Goal: Information Seeking & Learning: Learn about a topic

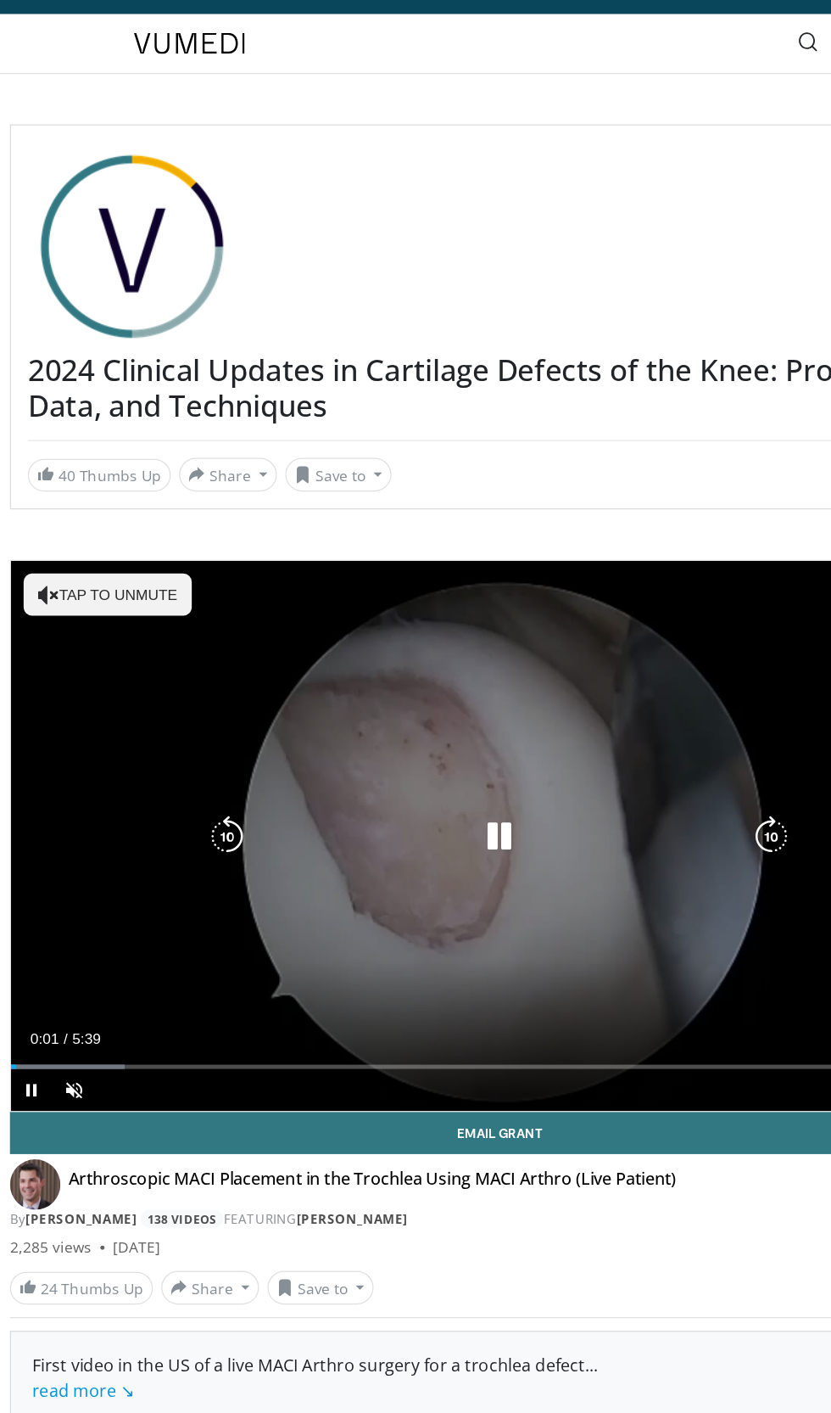
click at [137, 507] on div "10 seconds Tap to unmute" at bounding box center [415, 704] width 789 height 444
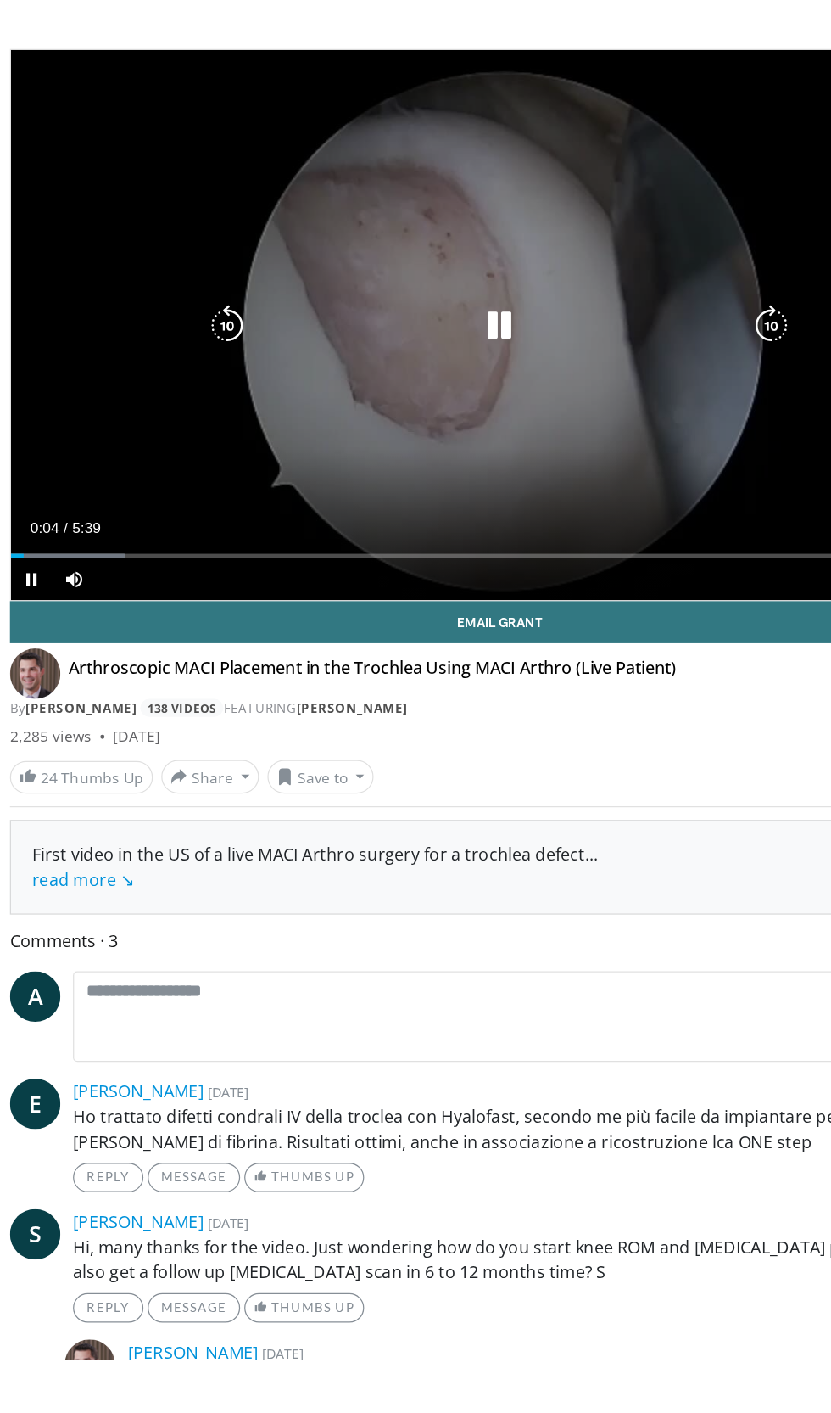
scroll to position [126, 0]
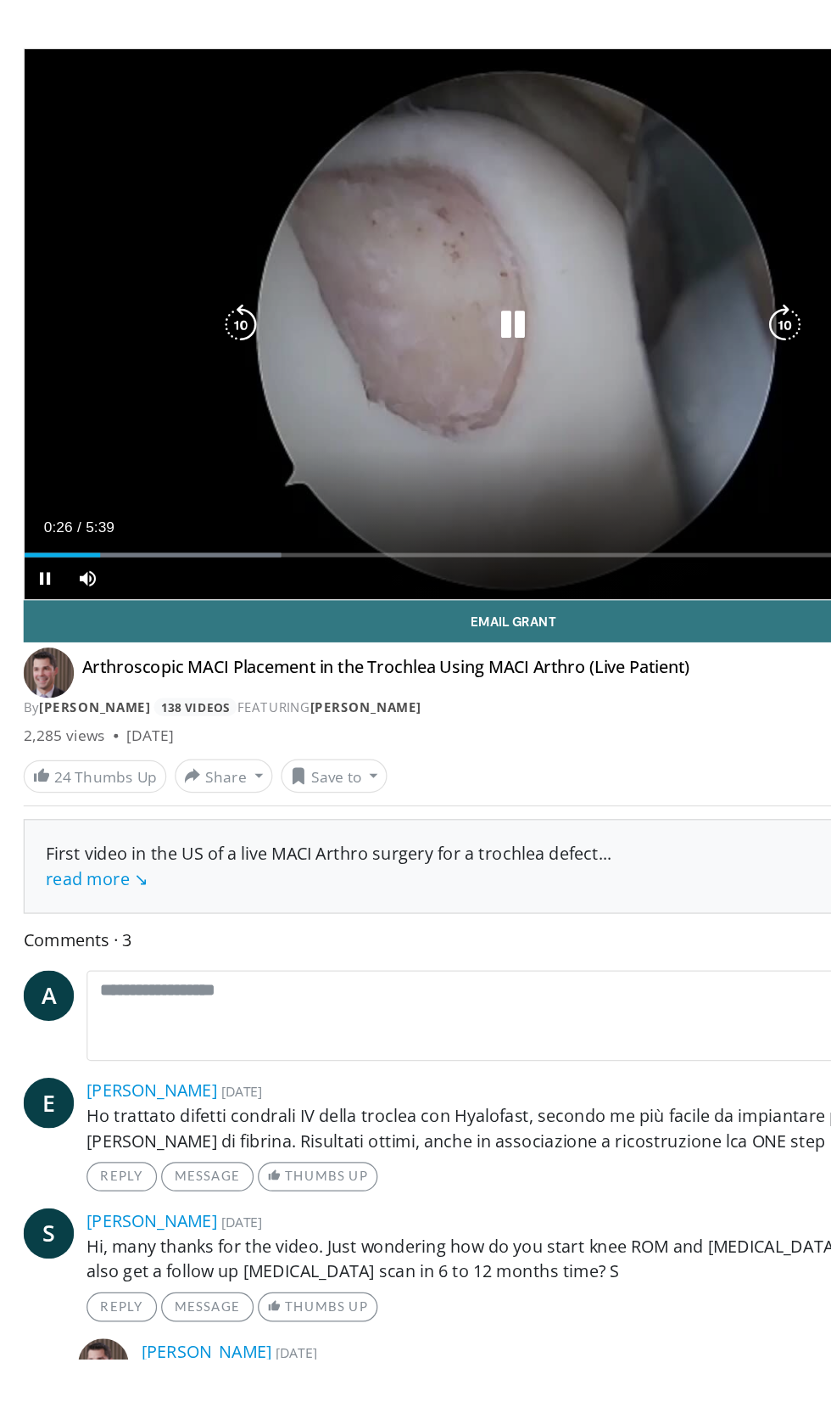
click at [427, 608] on div "10 seconds Tap to unmute" at bounding box center [415, 577] width 789 height 444
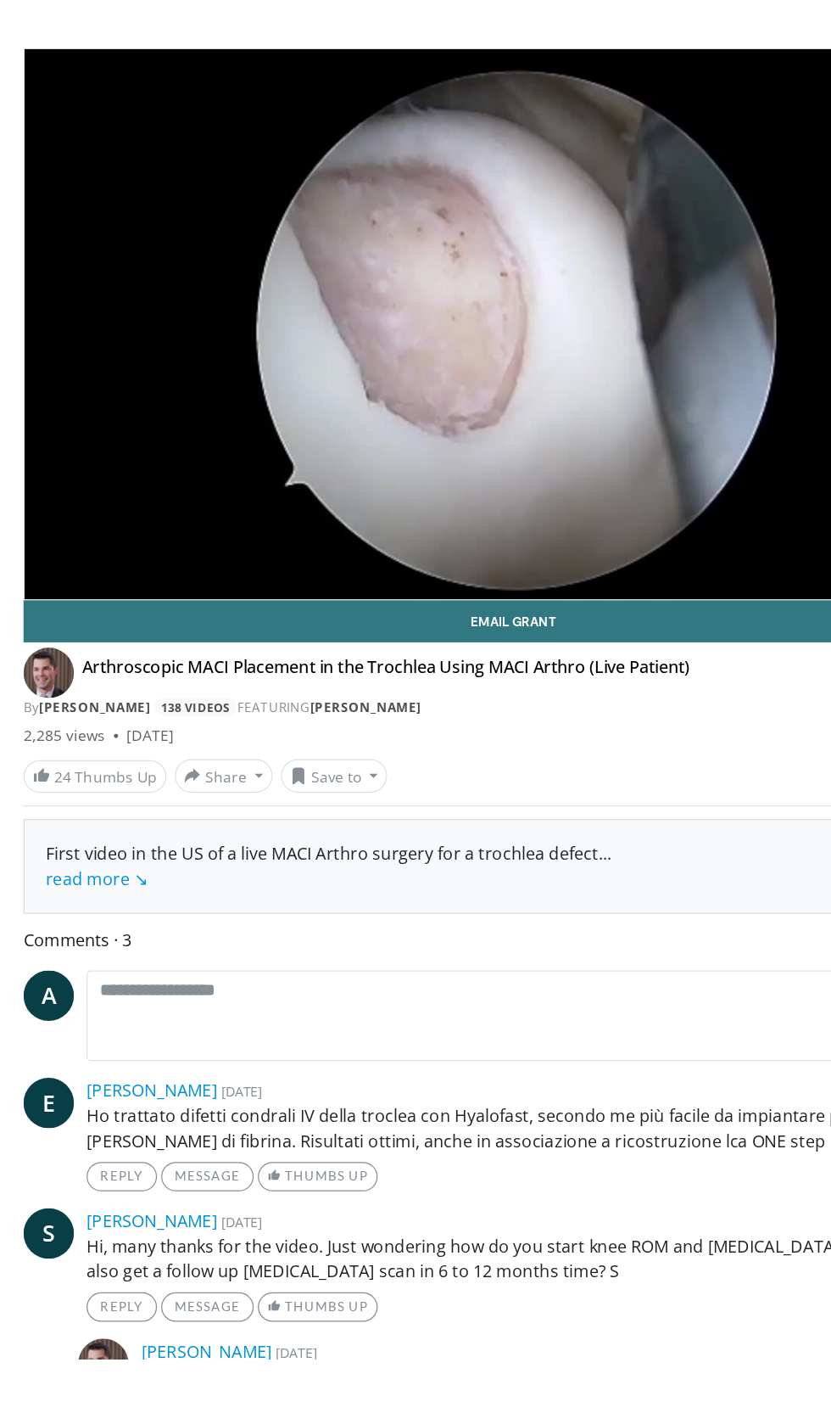
click at [501, 672] on div "10 seconds Tap to unmute" at bounding box center [415, 577] width 789 height 444
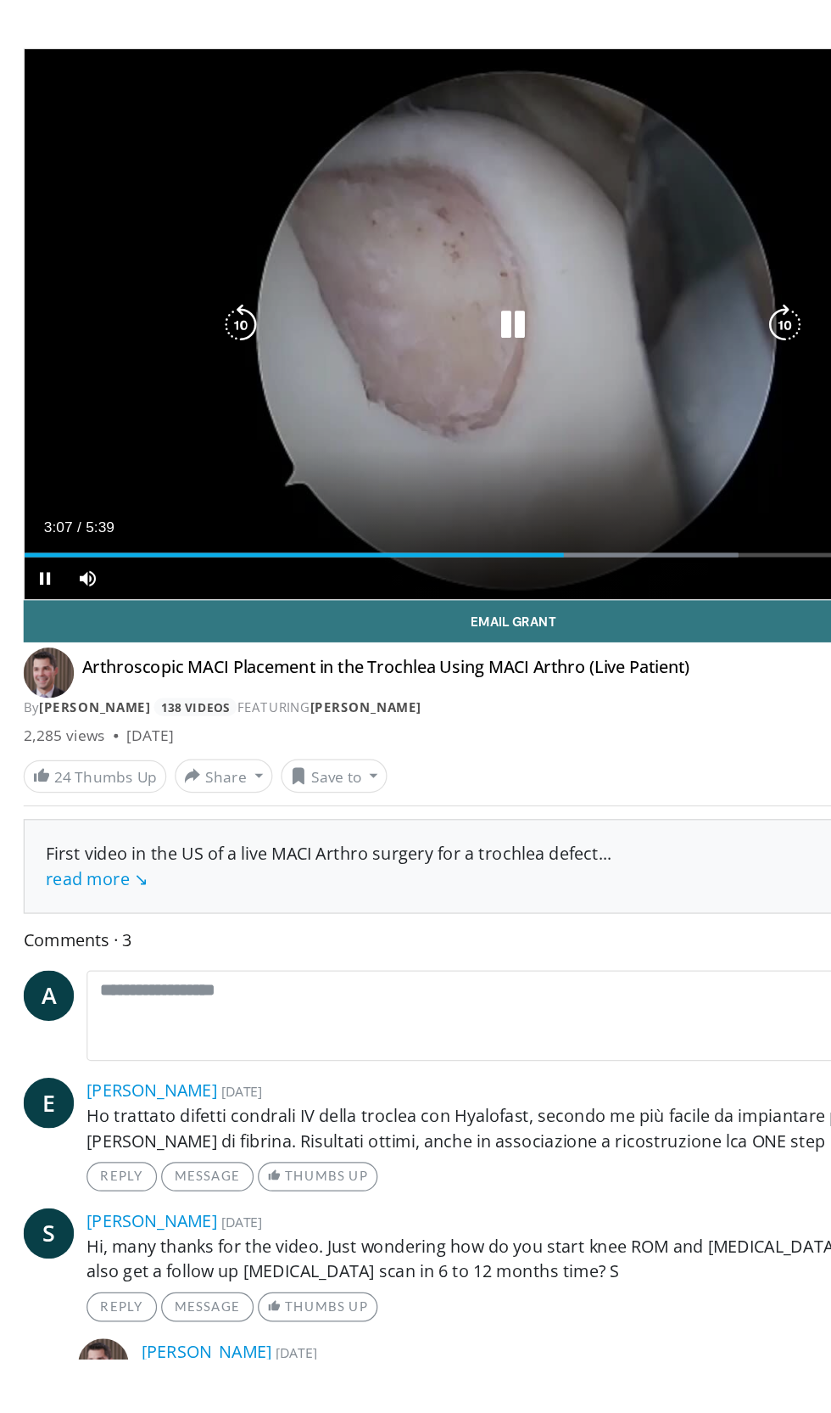
click at [183, 565] on icon "Video Player" at bounding box center [196, 578] width 34 height 34
click at [193, 565] on icon "Video Player" at bounding box center [196, 578] width 34 height 34
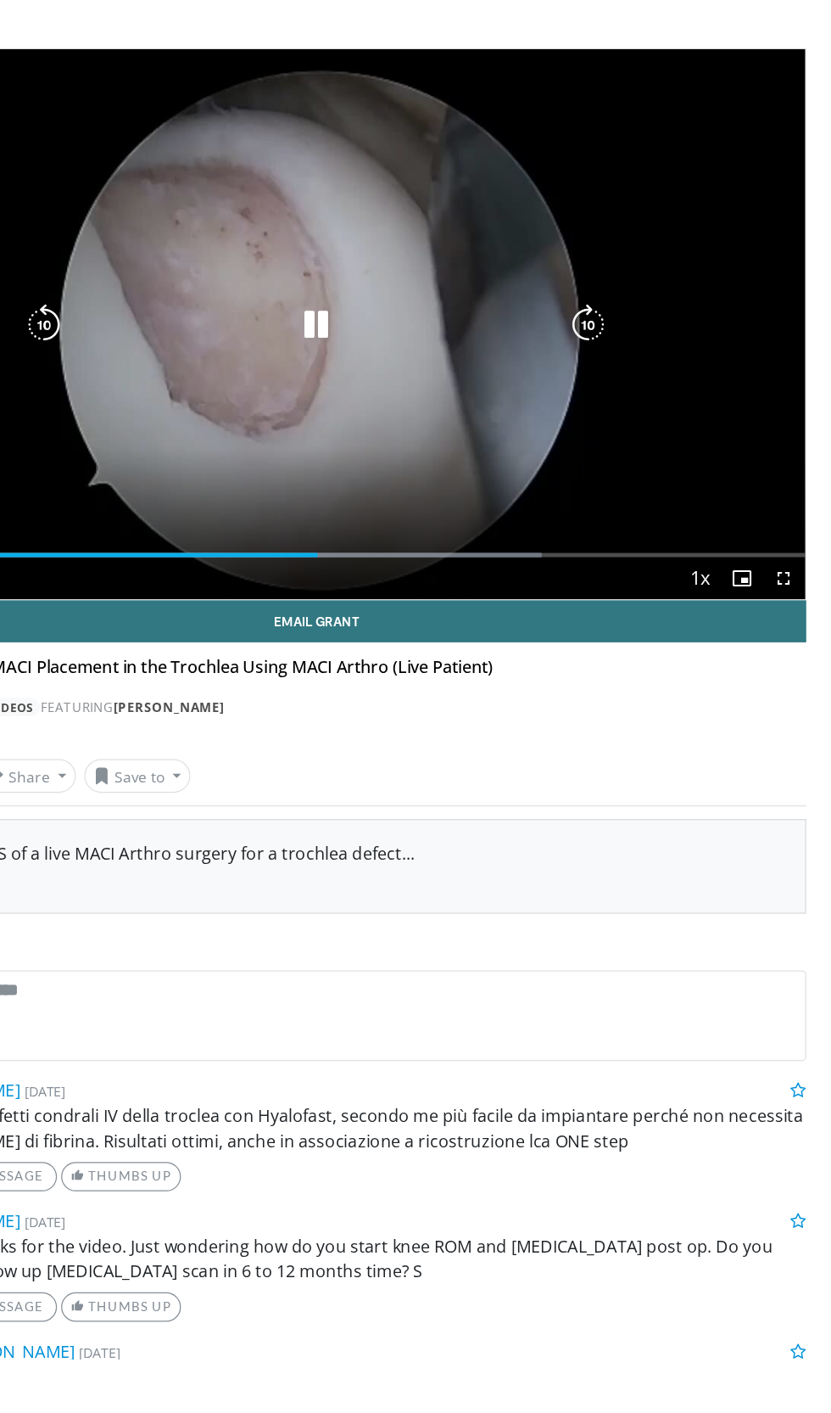
click at [749, 695] on div "20 seconds Tap to unmute" at bounding box center [415, 577] width 789 height 444
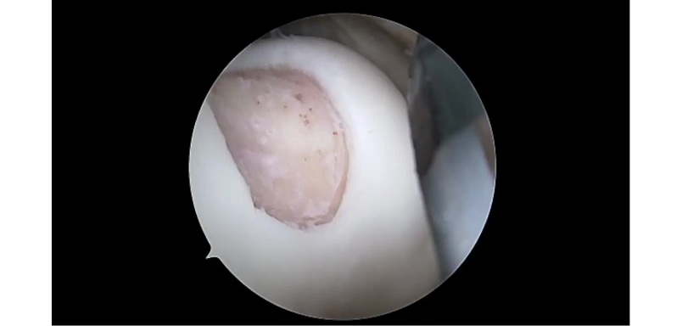
click at [430, 199] on div "20 seconds Tap to unmute" at bounding box center [341, 163] width 682 height 326
click at [327, 160] on icon "Video Player" at bounding box center [341, 163] width 34 height 34
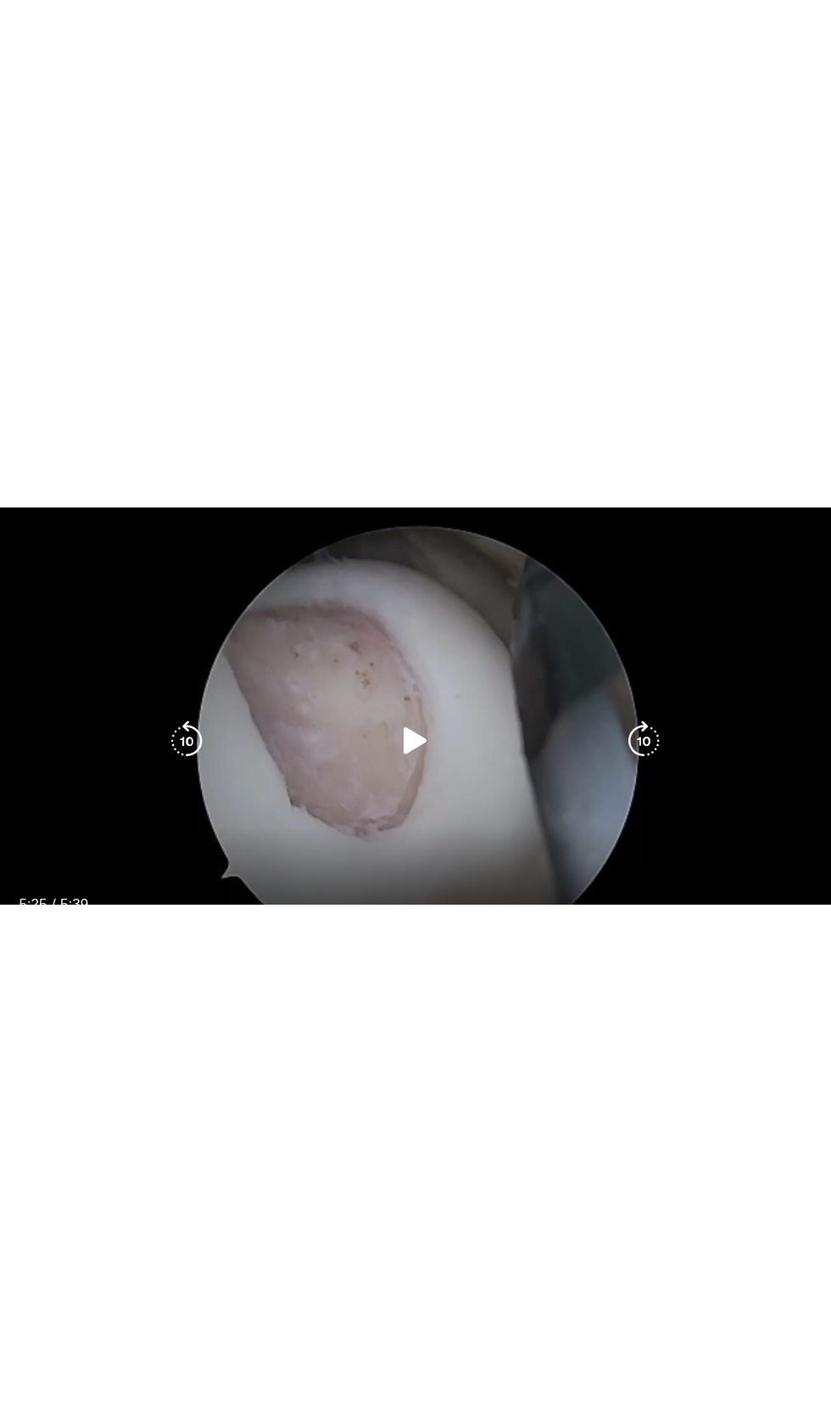
scroll to position [164, 0]
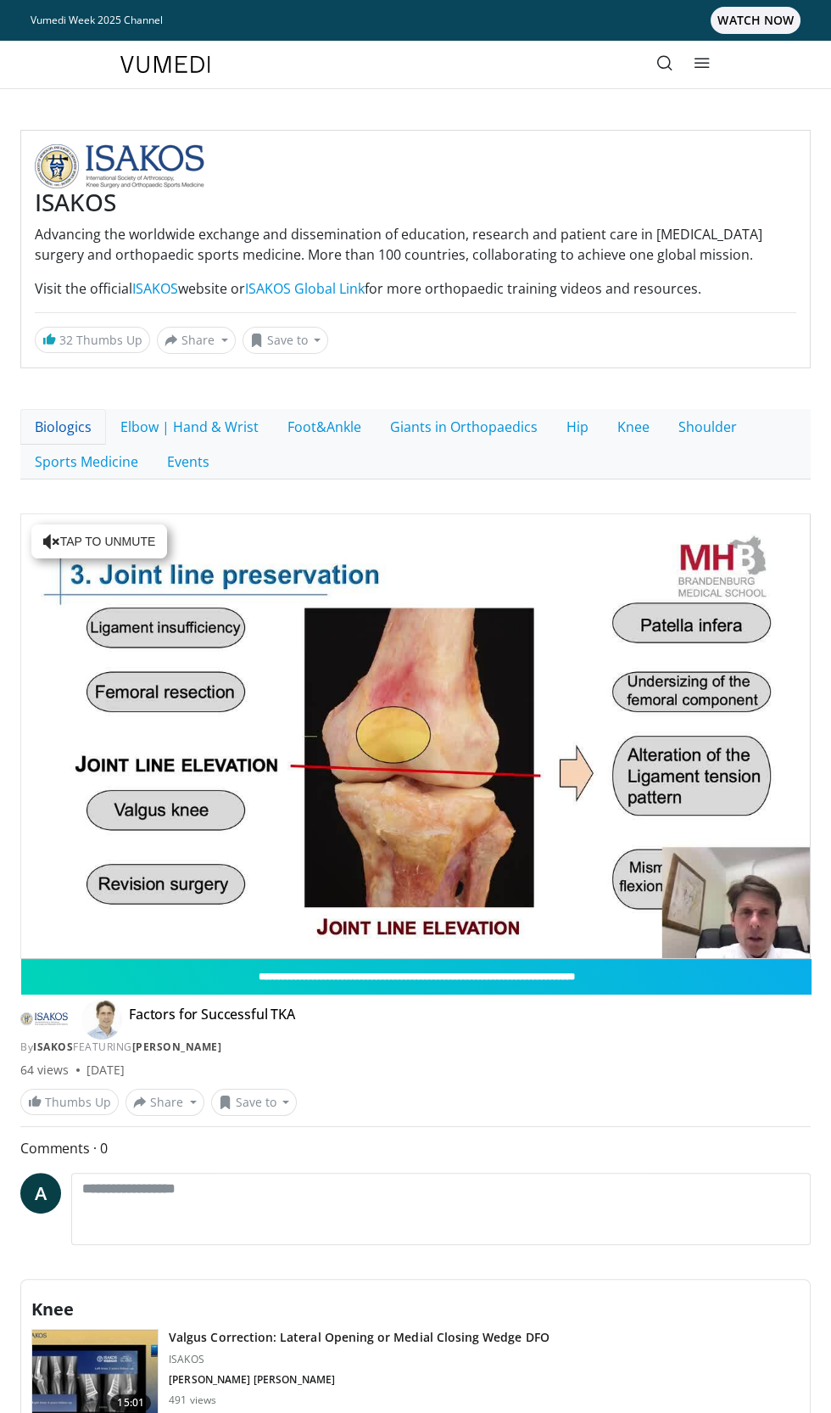
scroll to position [43, 0]
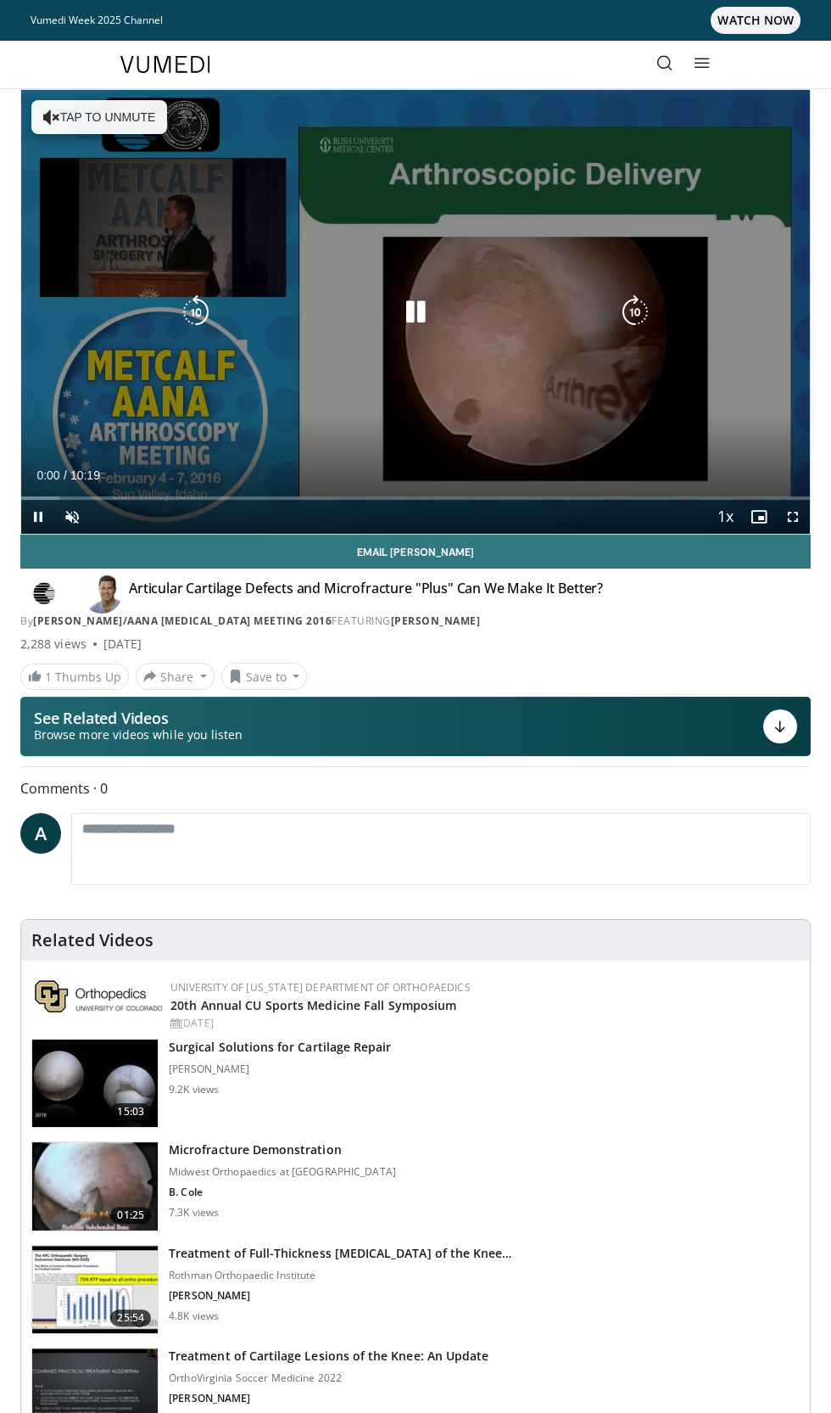
click at [437, 273] on div "10 seconds Tap to unmute" at bounding box center [415, 312] width 789 height 444
click at [126, 118] on div "10 seconds Tap to unmute" at bounding box center [415, 312] width 789 height 444
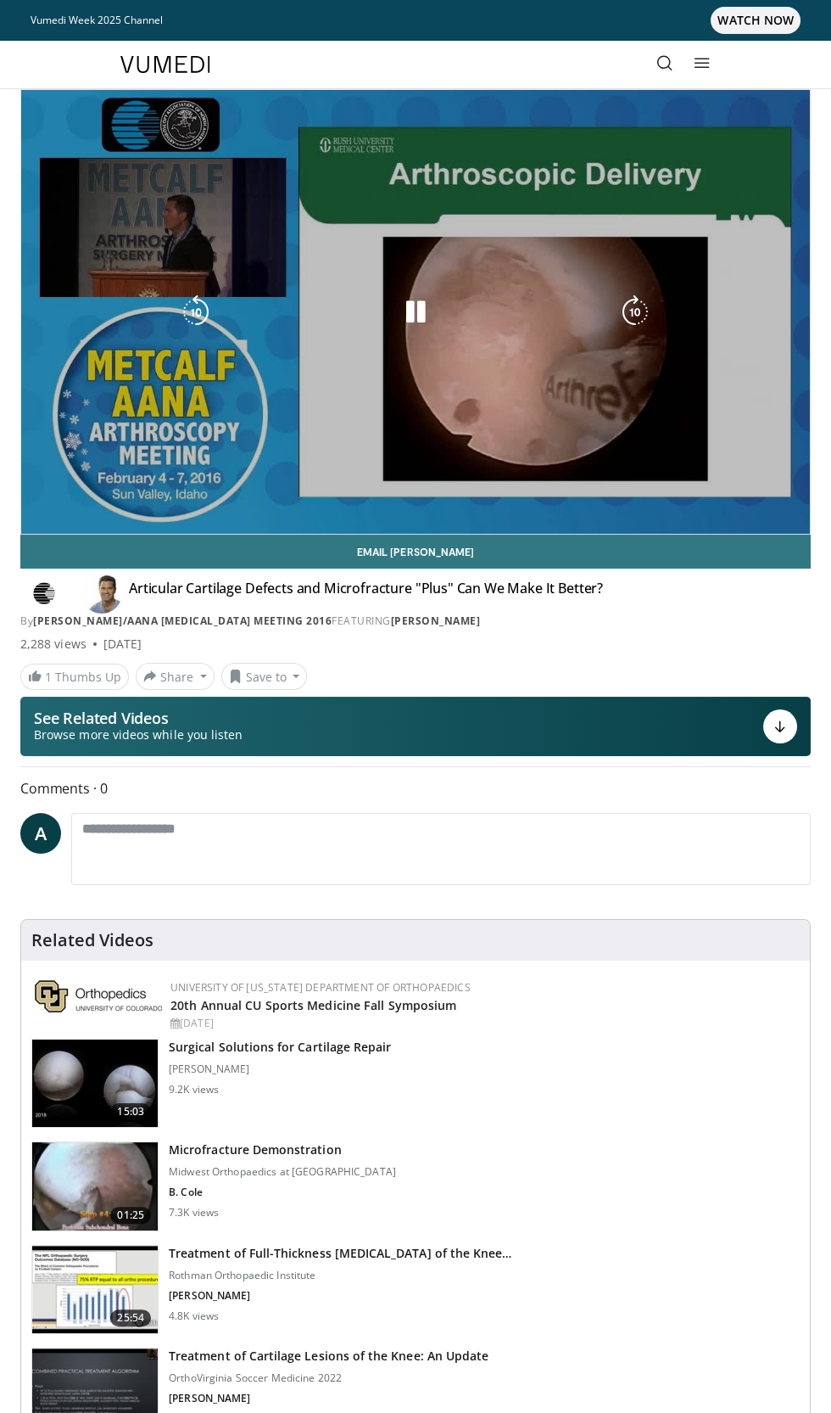
click at [549, 157] on div "10 seconds Tap to unmute" at bounding box center [415, 312] width 789 height 444
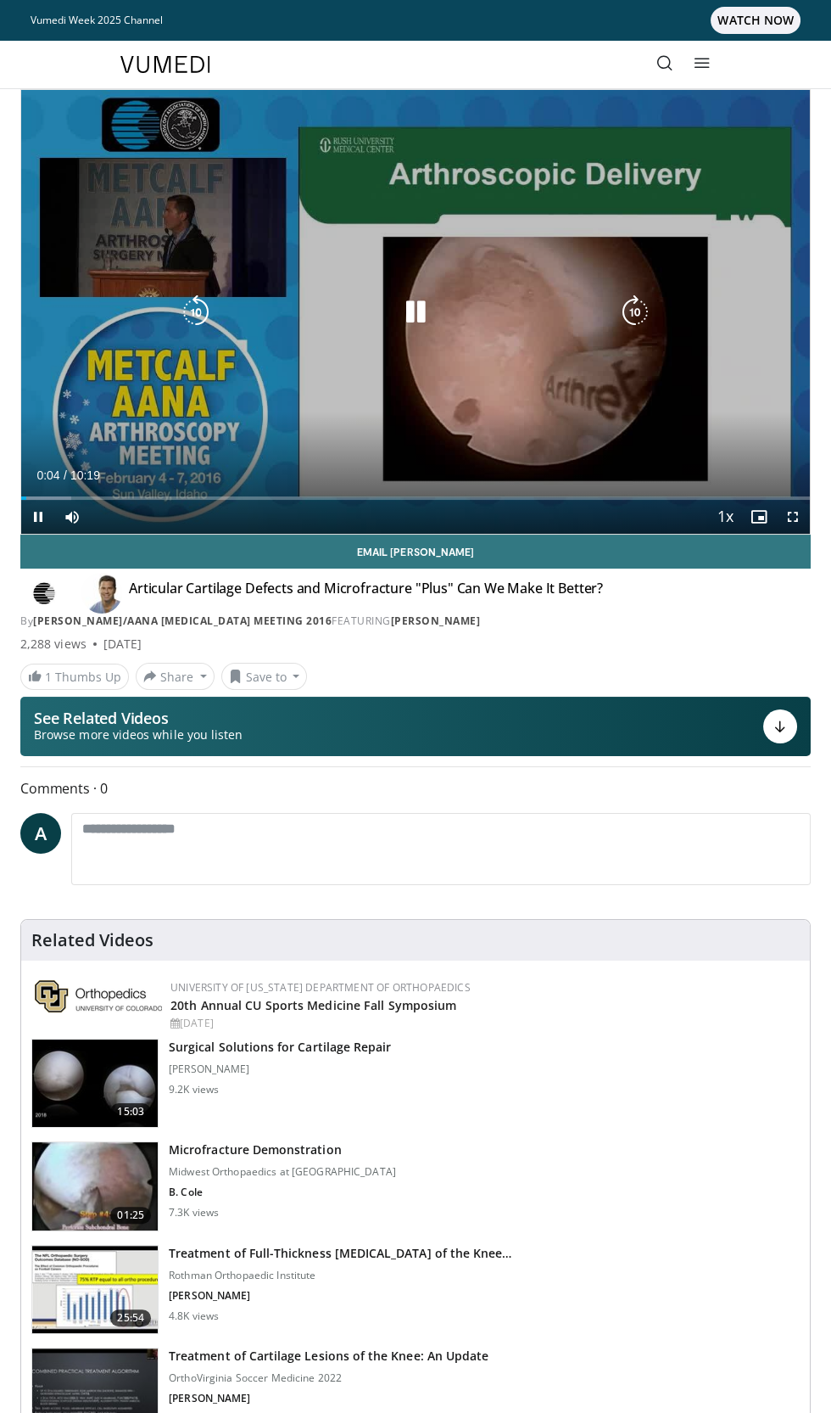
click at [431, 310] on icon "Video Player" at bounding box center [416, 312] width 34 height 34
click at [429, 341] on div "10 seconds Tap to unmute" at bounding box center [415, 312] width 789 height 444
click at [417, 311] on icon "Video Player" at bounding box center [416, 312] width 34 height 34
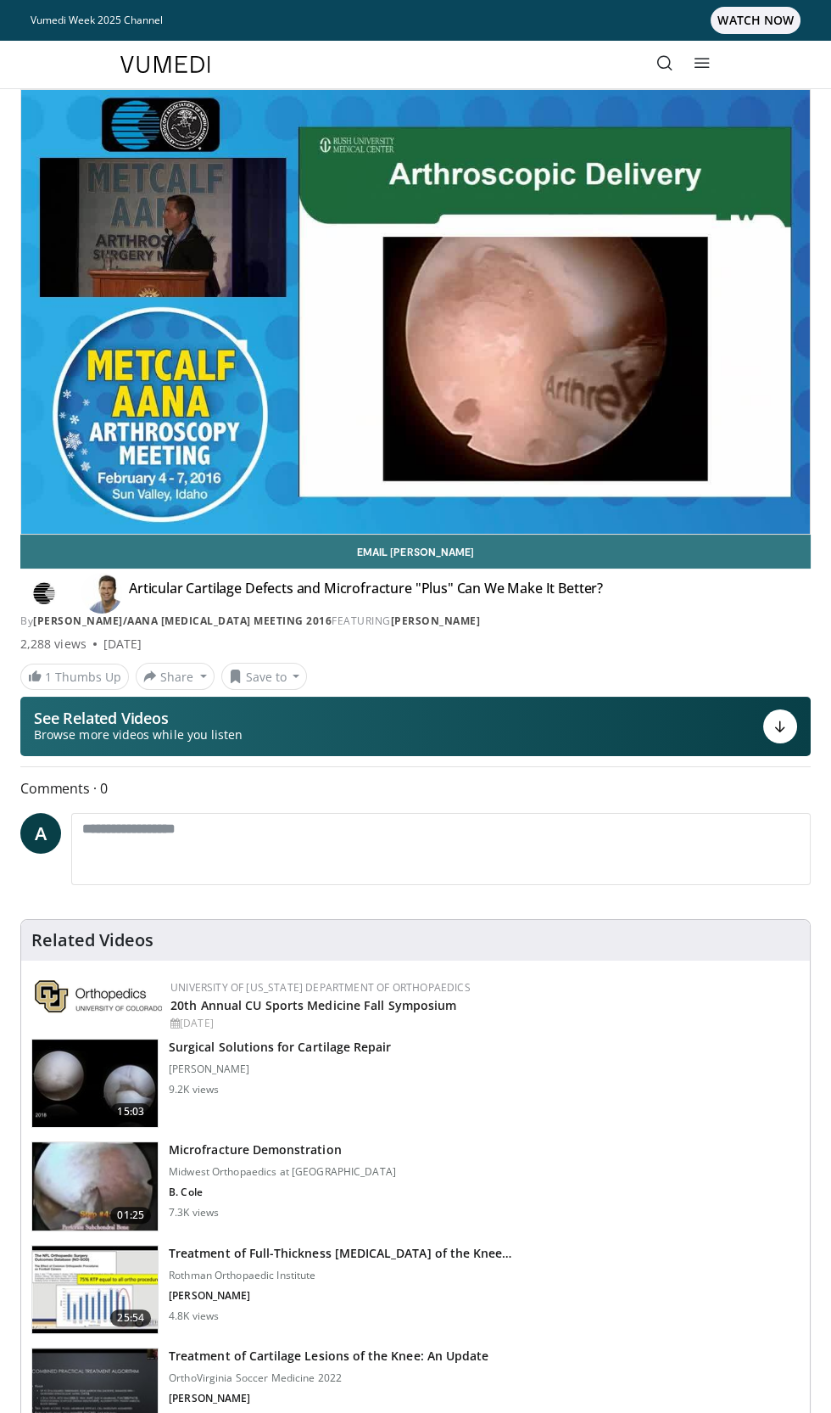
click at [570, 389] on div "10 seconds Tap to unmute" at bounding box center [415, 312] width 789 height 444
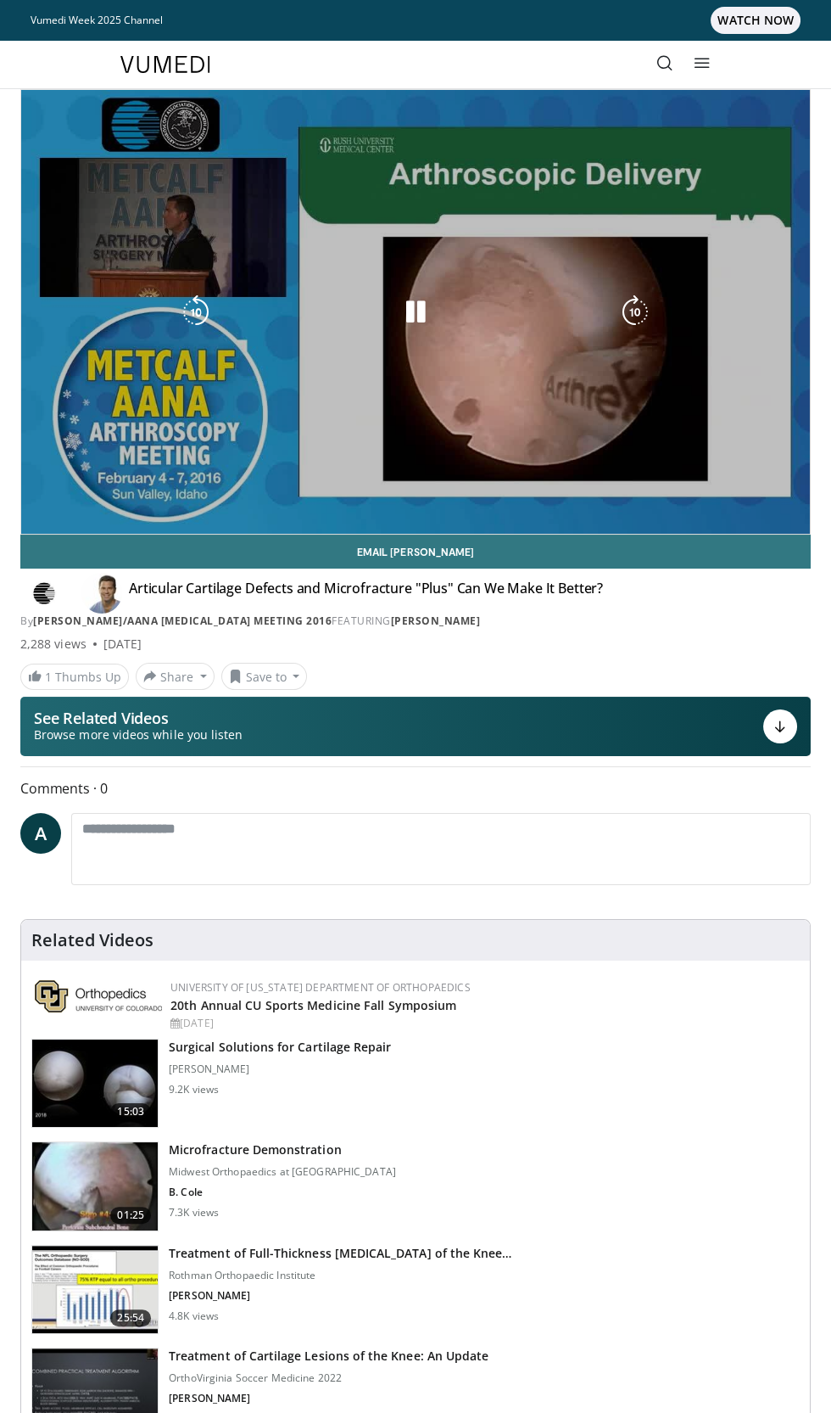
click at [725, 379] on div "10 seconds Tap to unmute" at bounding box center [415, 312] width 789 height 444
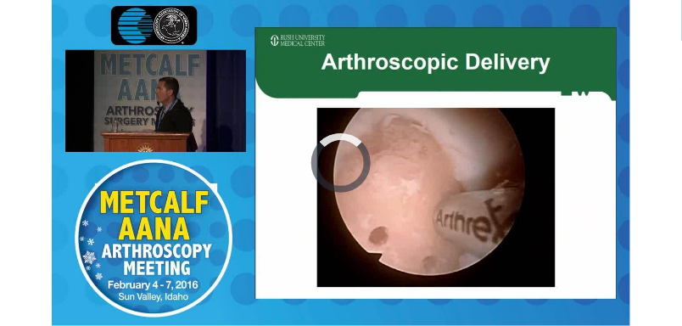
click at [512, 50] on div "10 seconds Tap to unmute" at bounding box center [341, 163] width 682 height 326
click at [333, 152] on icon "Video Player" at bounding box center [341, 163] width 34 height 34
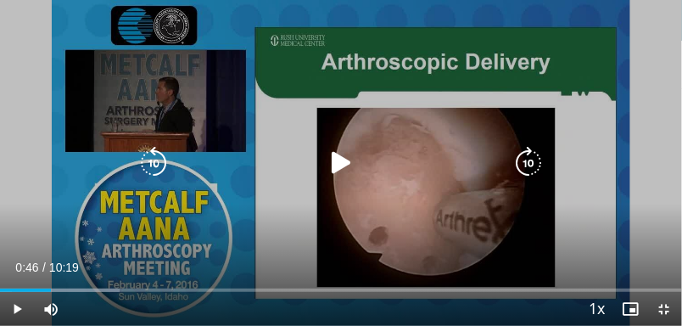
click at [333, 161] on icon "Video Player" at bounding box center [341, 163] width 34 height 34
click at [341, 159] on icon "Video Player" at bounding box center [341, 163] width 34 height 34
click at [397, 87] on div "10 seconds Tap to unmute" at bounding box center [341, 163] width 682 height 326
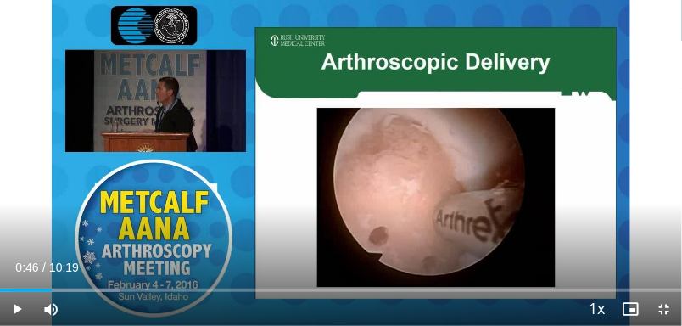
click at [400, 202] on div "10 seconds Tap to unmute" at bounding box center [341, 163] width 682 height 326
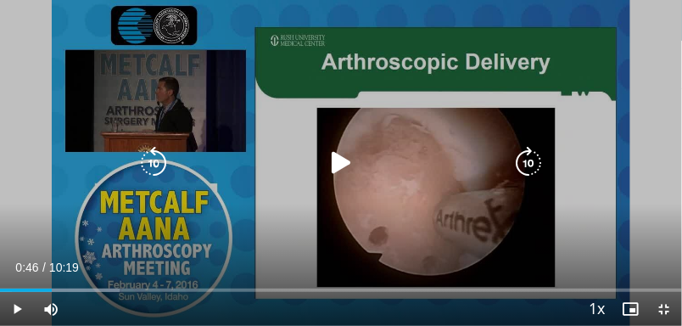
click at [343, 175] on icon "Video Player" at bounding box center [341, 163] width 34 height 34
click at [274, 132] on div "10 seconds Tap to unmute" at bounding box center [341, 163] width 682 height 326
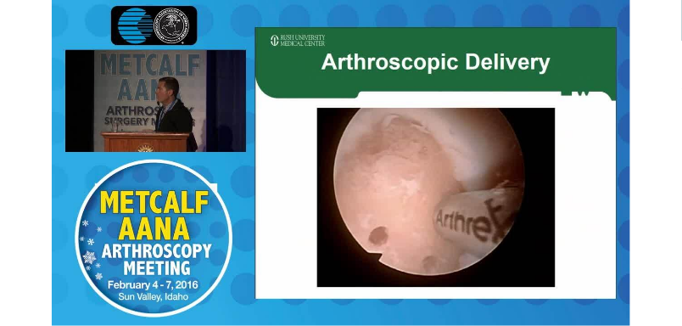
click at [323, 199] on div "10 seconds Tap to unmute" at bounding box center [341, 163] width 682 height 326
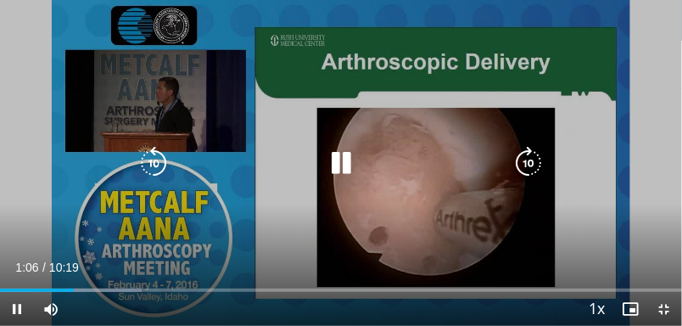
click at [343, 166] on icon "Video Player" at bounding box center [341, 163] width 34 height 34
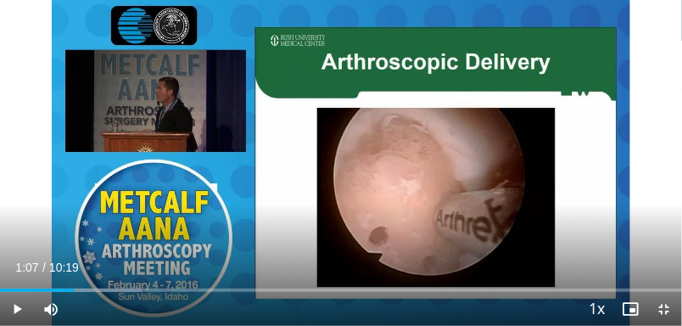
click at [326, 204] on div "10 seconds Tap to unmute" at bounding box center [341, 163] width 682 height 326
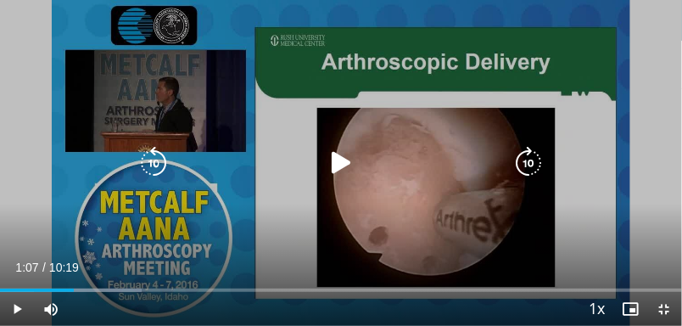
click at [333, 158] on icon "Video Player" at bounding box center [341, 163] width 34 height 34
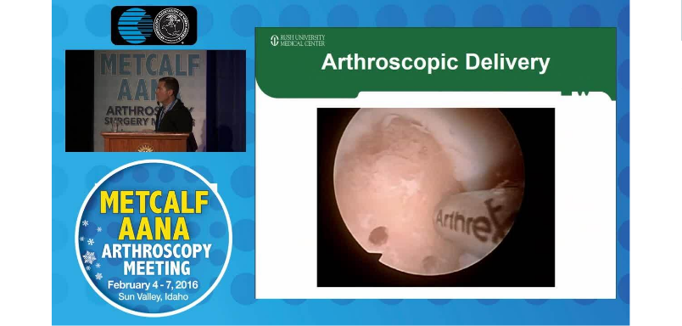
click at [374, 82] on div "10 seconds Tap to unmute" at bounding box center [341, 163] width 682 height 326
click at [369, 118] on div "10 seconds Tap to unmute" at bounding box center [341, 163] width 682 height 326
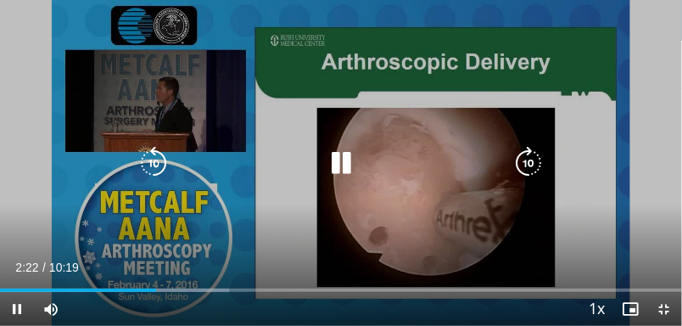
click at [342, 154] on icon "Video Player" at bounding box center [341, 163] width 34 height 34
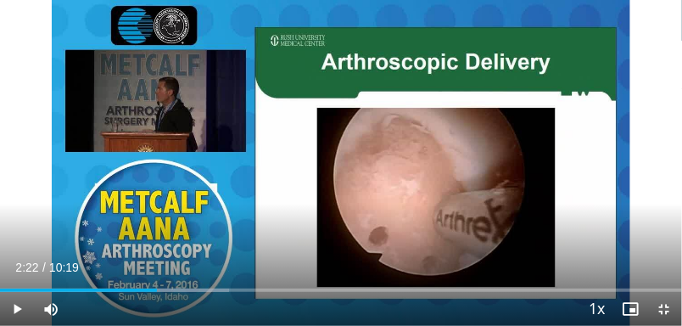
click at [517, 71] on div "10 seconds Tap to unmute" at bounding box center [341, 163] width 682 height 326
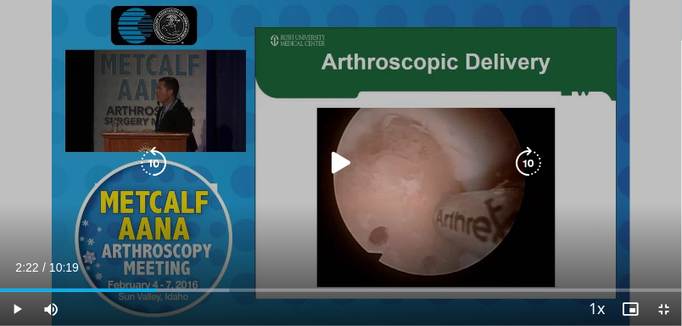
click at [349, 167] on icon "Video Player" at bounding box center [341, 163] width 34 height 34
click at [456, 63] on div "10 seconds Tap to unmute" at bounding box center [341, 163] width 682 height 326
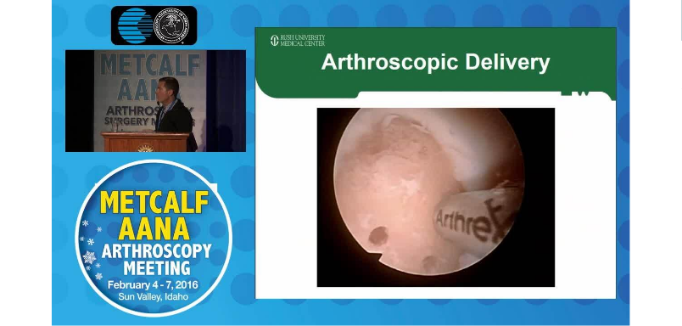
click at [321, 147] on div "Video Player" at bounding box center [341, 163] width 409 height 34
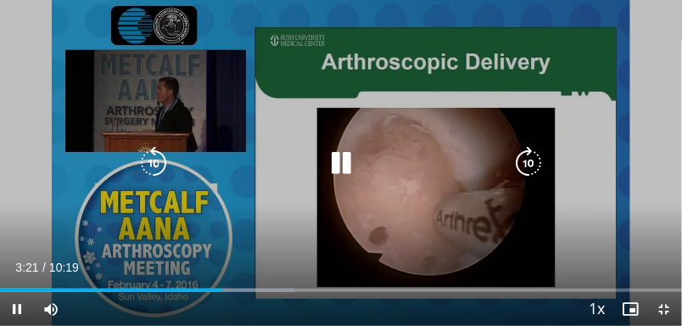
click at [345, 146] on icon "Video Player" at bounding box center [341, 163] width 34 height 34
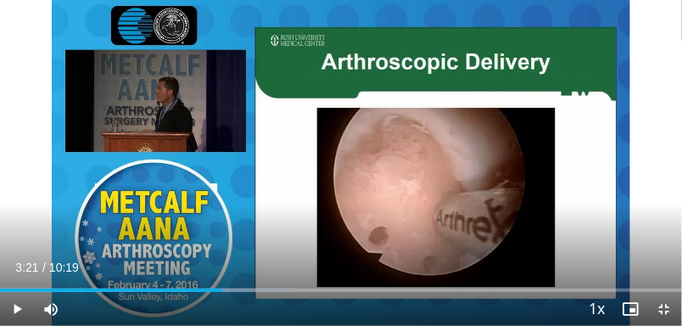
click at [618, 56] on div "10 seconds Tap to unmute" at bounding box center [341, 163] width 682 height 326
click at [602, 81] on div "10 seconds Tap to unmute" at bounding box center [341, 163] width 682 height 326
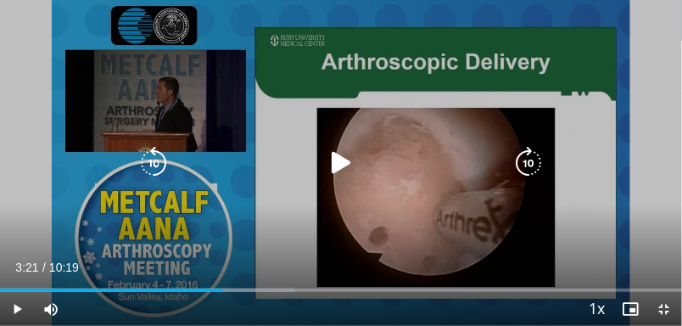
click at [355, 152] on icon "Video Player" at bounding box center [341, 163] width 34 height 34
click at [437, 100] on div "10 seconds Tap to unmute" at bounding box center [341, 163] width 682 height 326
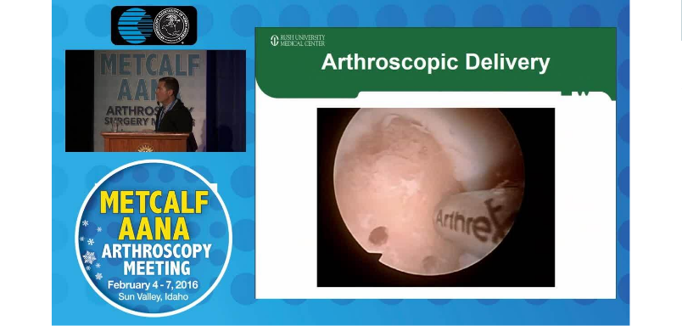
click at [365, 143] on div "10 seconds Tap to unmute" at bounding box center [341, 163] width 682 height 326
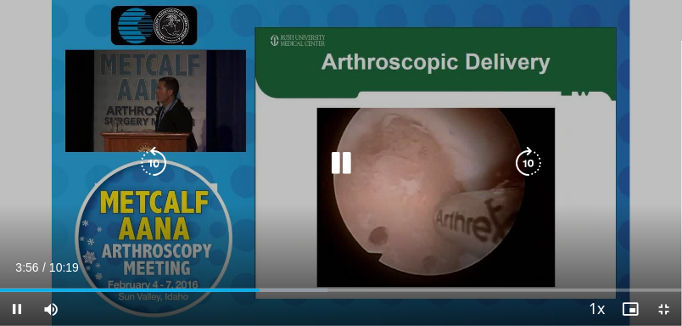
click at [336, 164] on icon "Video Player" at bounding box center [341, 163] width 34 height 34
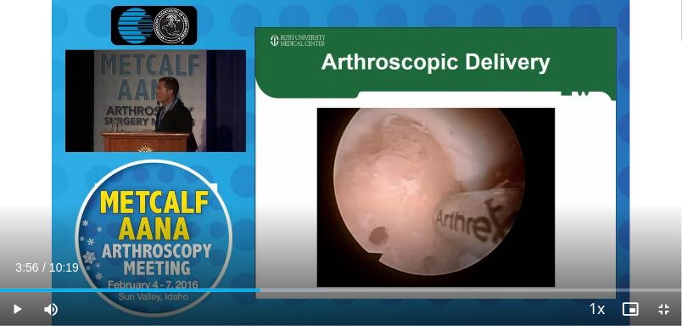
click at [381, 118] on div "10 seconds Tap to unmute" at bounding box center [341, 163] width 682 height 326
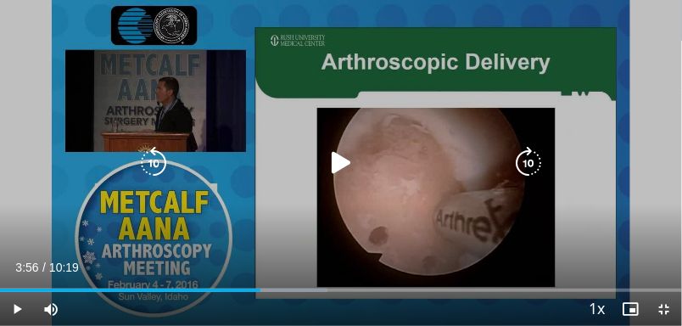
click at [338, 146] on icon "Video Player" at bounding box center [341, 163] width 34 height 34
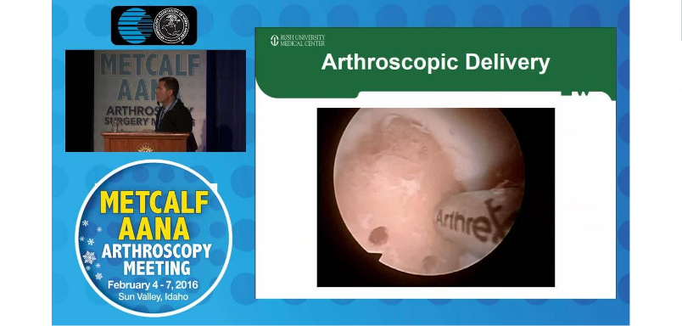
click at [364, 143] on div "10 seconds Tap to unmute" at bounding box center [341, 163] width 682 height 326
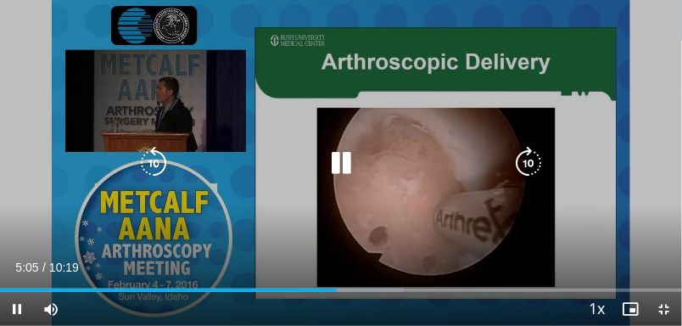
click at [341, 156] on icon "Video Player" at bounding box center [341, 163] width 34 height 34
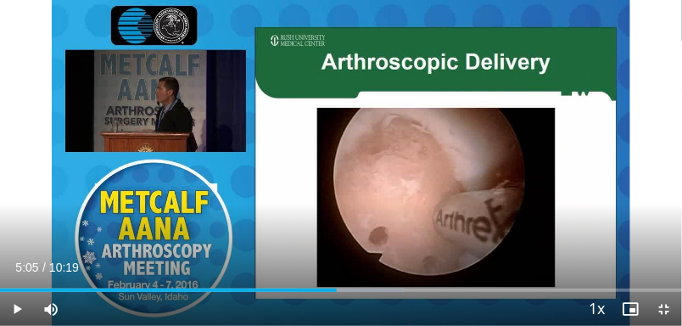
click at [286, 123] on div "10 seconds Tap to unmute" at bounding box center [341, 163] width 682 height 326
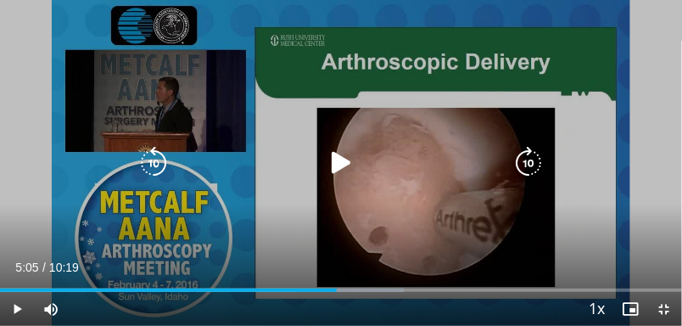
click at [312, 138] on div "10 seconds Tap to unmute" at bounding box center [341, 163] width 682 height 326
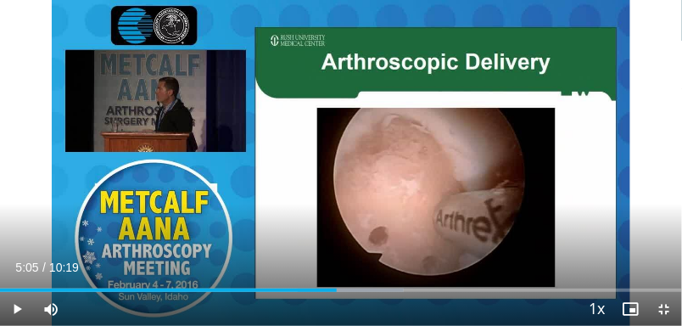
click at [315, 154] on div "Video Player" at bounding box center [341, 163] width 409 height 34
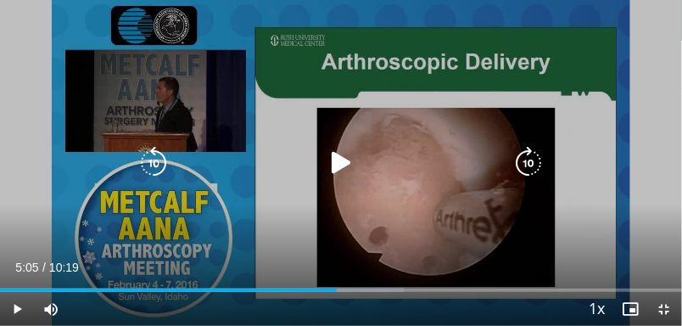
click at [328, 157] on icon "Video Player" at bounding box center [341, 163] width 34 height 34
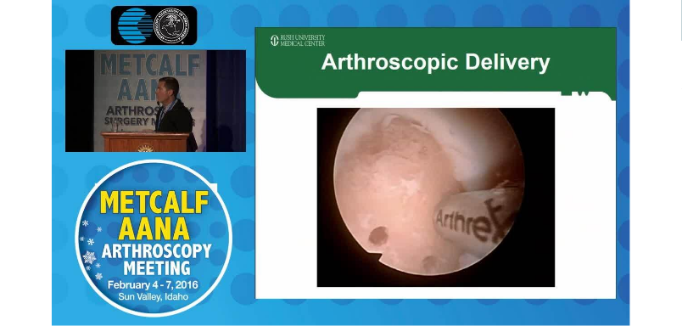
click at [320, 147] on div "Video Player" at bounding box center [341, 163] width 409 height 34
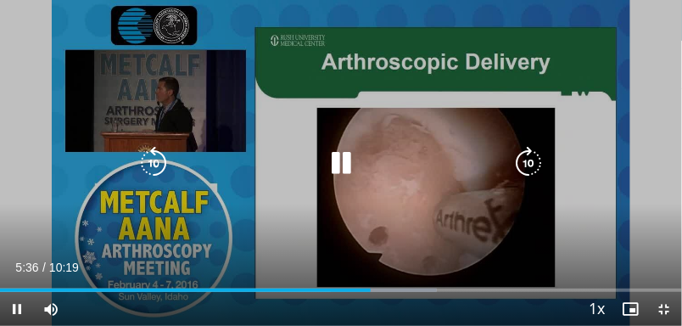
click at [347, 147] on icon "Video Player" at bounding box center [341, 163] width 34 height 34
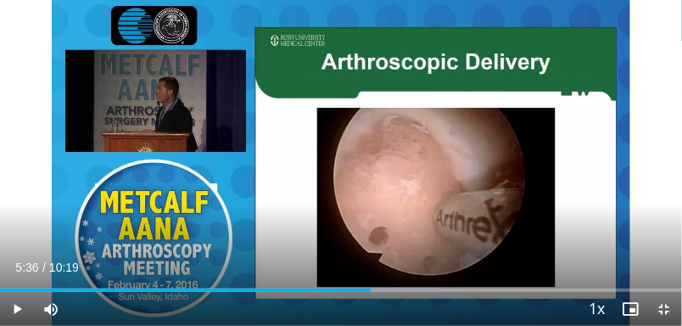
click at [349, 142] on div "10 seconds Tap to unmute" at bounding box center [341, 163] width 682 height 326
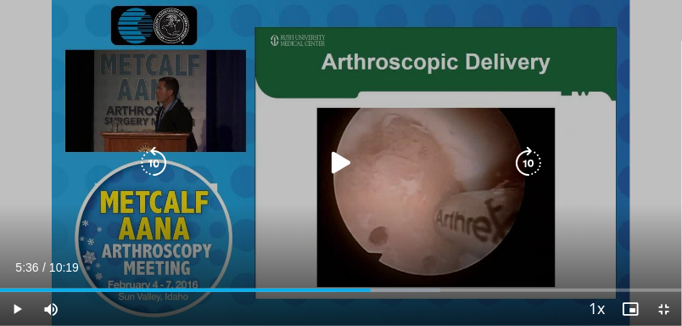
click at [343, 157] on icon "Video Player" at bounding box center [341, 163] width 34 height 34
click at [392, 104] on div "10 seconds Tap to unmute" at bounding box center [341, 163] width 682 height 326
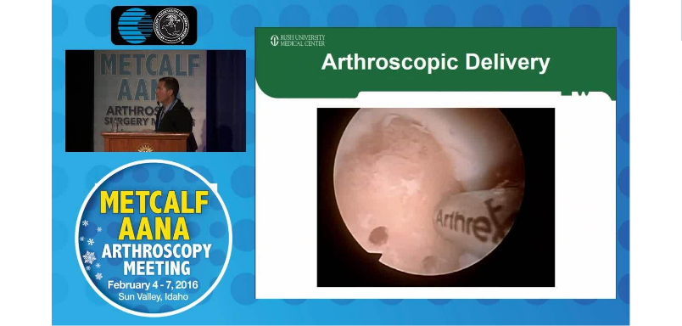
click at [360, 153] on div "Video Player" at bounding box center [341, 163] width 409 height 34
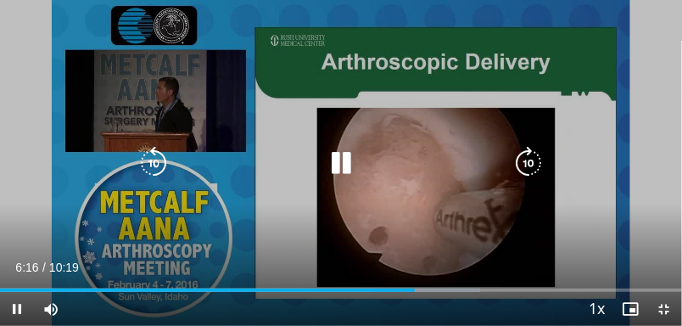
click at [341, 146] on icon "Video Player" at bounding box center [341, 163] width 34 height 34
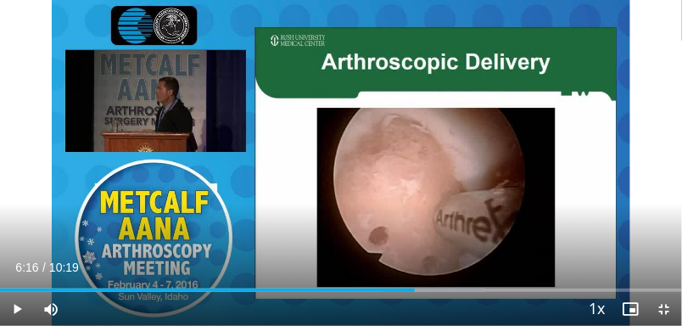
click at [407, 102] on div "10 seconds Tap to unmute" at bounding box center [341, 163] width 682 height 326
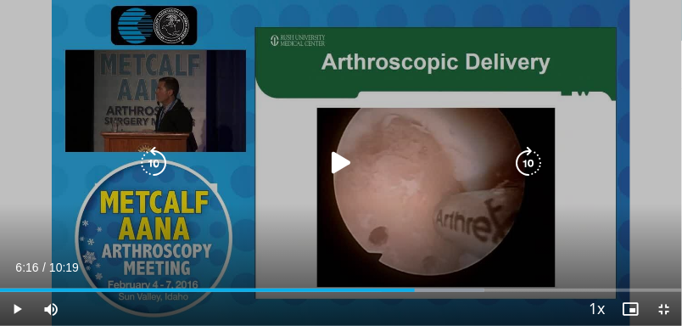
click at [341, 154] on icon "Video Player" at bounding box center [341, 163] width 34 height 34
click at [387, 107] on div "10 seconds Tap to unmute" at bounding box center [341, 163] width 682 height 326
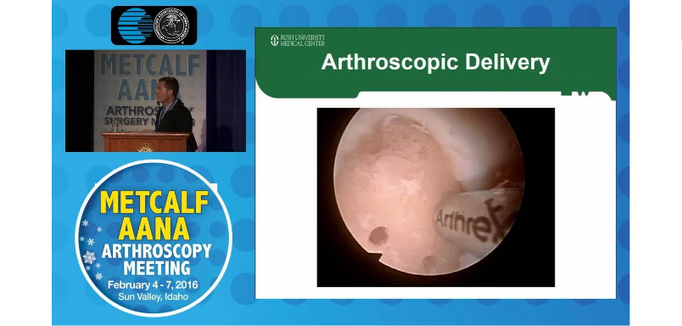
click at [565, 80] on div "10 seconds Tap to unmute" at bounding box center [341, 163] width 682 height 326
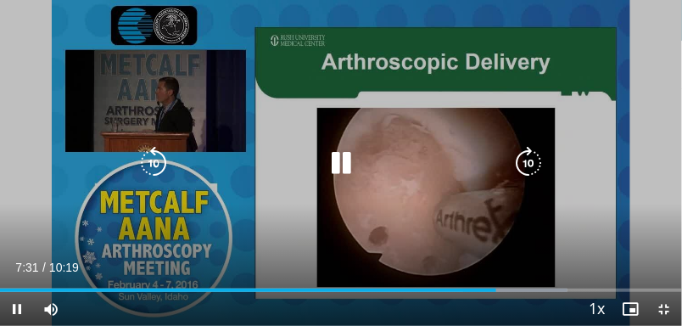
click at [561, 58] on div "10 seconds Tap to unmute" at bounding box center [341, 163] width 682 height 326
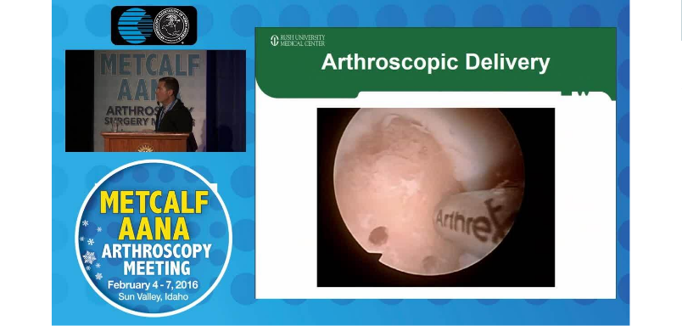
click at [319, 161] on div "Video Player" at bounding box center [341, 163] width 409 height 34
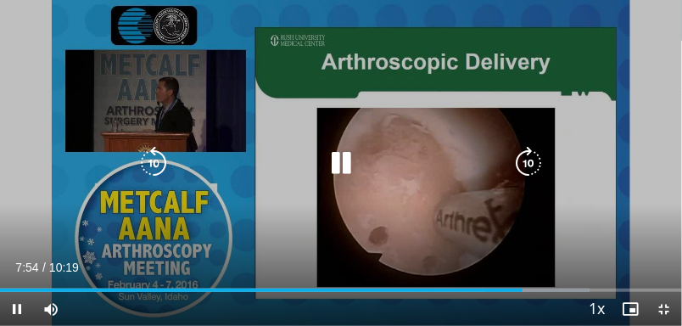
click at [324, 168] on icon "Video Player" at bounding box center [341, 163] width 34 height 34
